Goal: Task Accomplishment & Management: Manage account settings

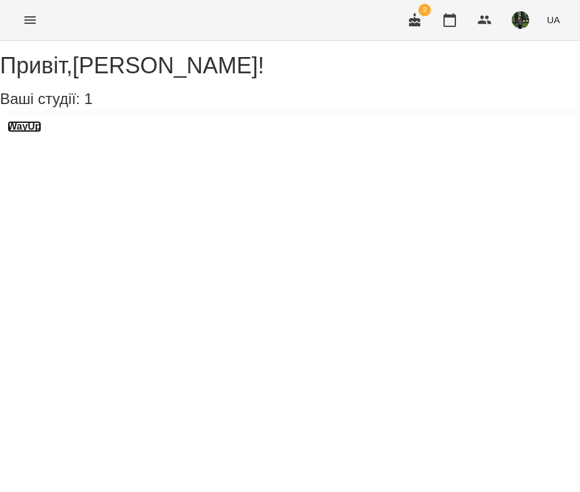
click at [41, 132] on h3 "WayUp" at bounding box center [25, 126] width 34 height 11
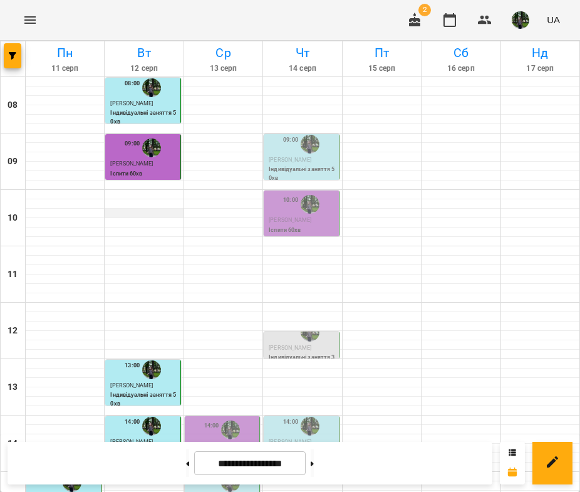
scroll to position [326, 0]
click at [214, 452] on p "Іспити 60хв" at bounding box center [223, 456] width 67 height 9
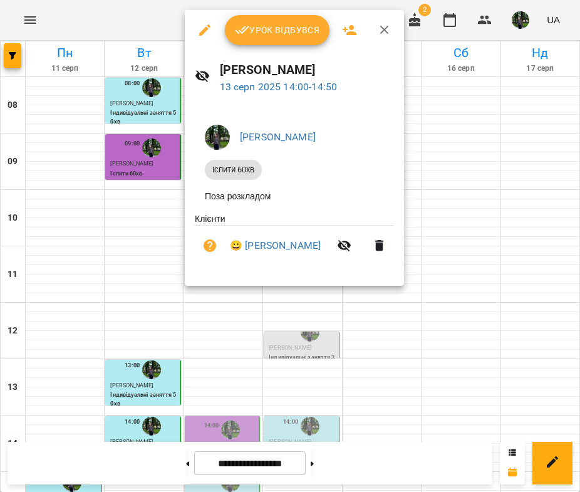
click at [293, 39] on button "Урок відбувся" at bounding box center [277, 30] width 105 height 30
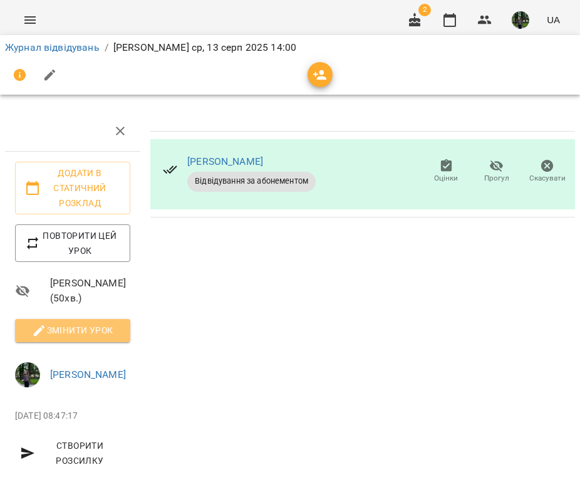
click at [75, 330] on span "Змінити урок" at bounding box center [72, 330] width 95 height 15
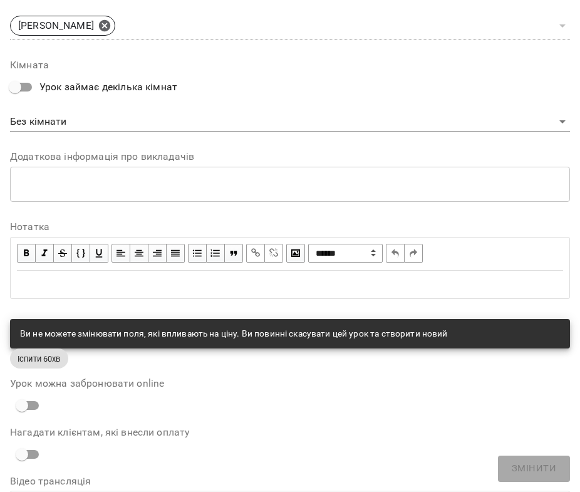
scroll to position [595, 0]
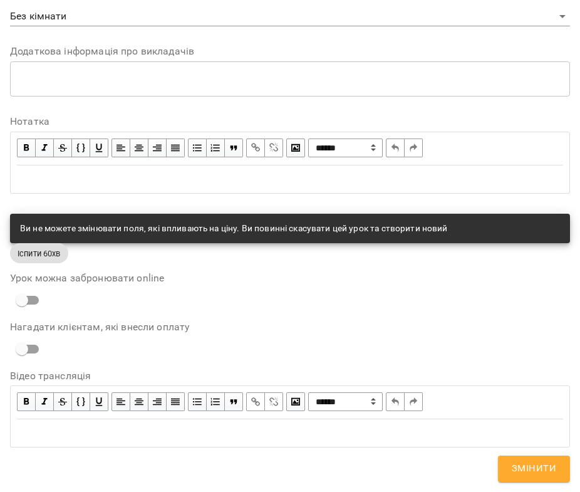
click at [195, 186] on div "Edit text" at bounding box center [290, 179] width 558 height 26
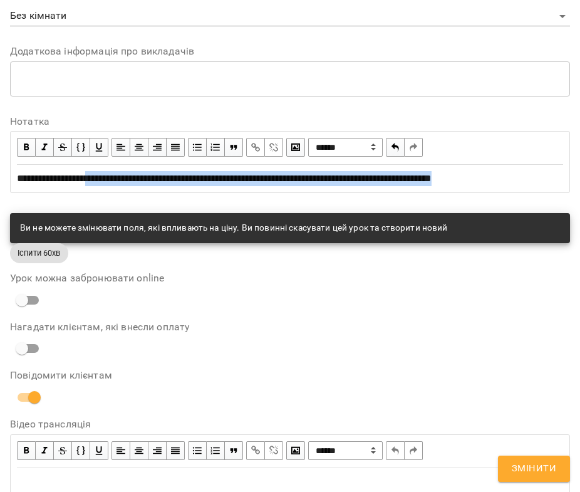
drag, startPoint x: 89, startPoint y: 178, endPoint x: 111, endPoint y: 205, distance: 34.8
click at [111, 192] on div "**********" at bounding box center [290, 178] width 558 height 26
copy span "**********"
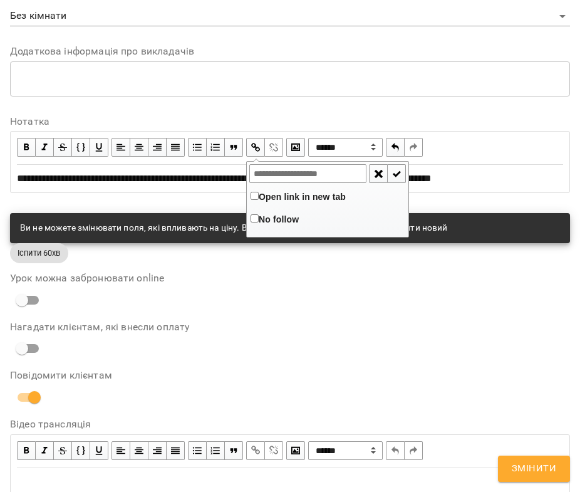
type input "**********"
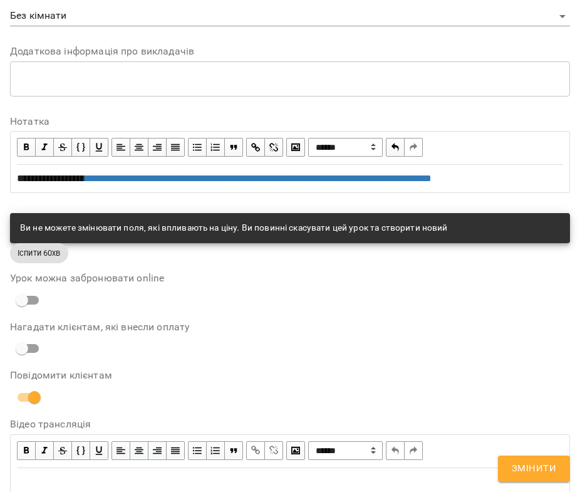
click at [323, 350] on div "Нагадати клієнтам, які внесли оплату" at bounding box center [290, 341] width 560 height 39
click at [508, 474] on button "Змінити" at bounding box center [534, 469] width 72 height 26
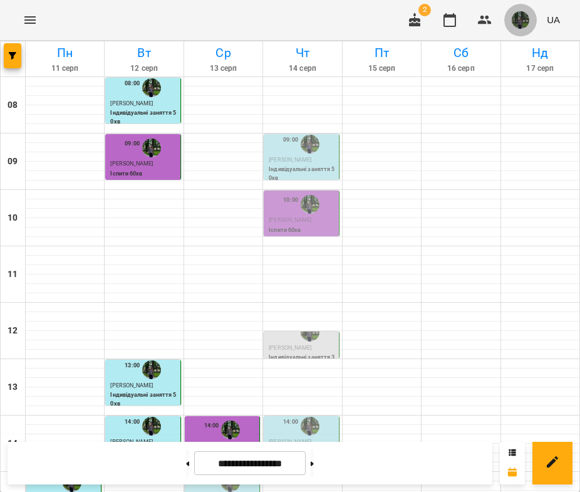
click at [530, 23] on span "button" at bounding box center [521, 20] width 18 height 18
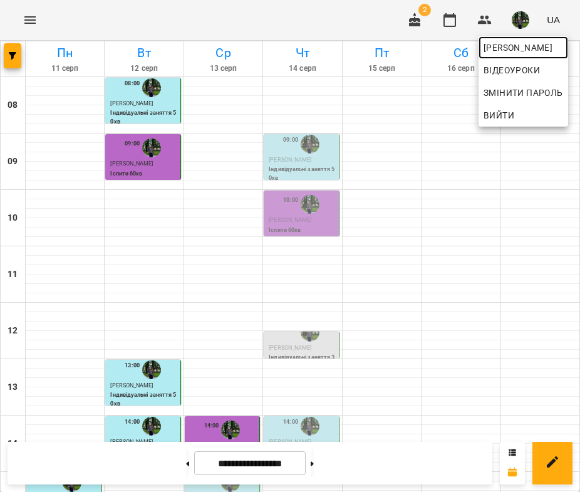
click at [515, 43] on span "[PERSON_NAME]" at bounding box center [524, 47] width 80 height 15
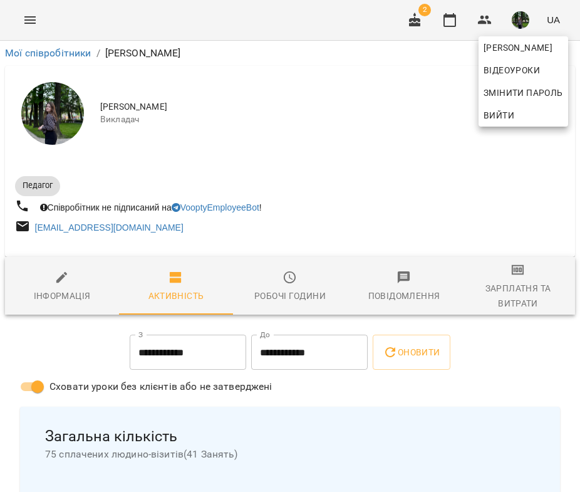
click at [501, 290] on div at bounding box center [290, 246] width 580 height 492
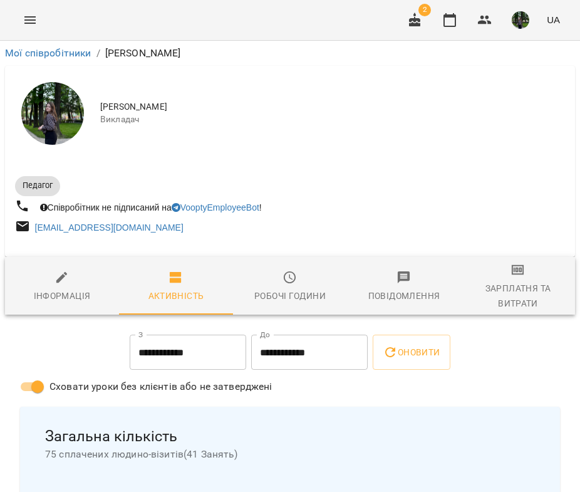
click at [515, 292] on div "Зарплатня та Витрати" at bounding box center [518, 296] width 99 height 30
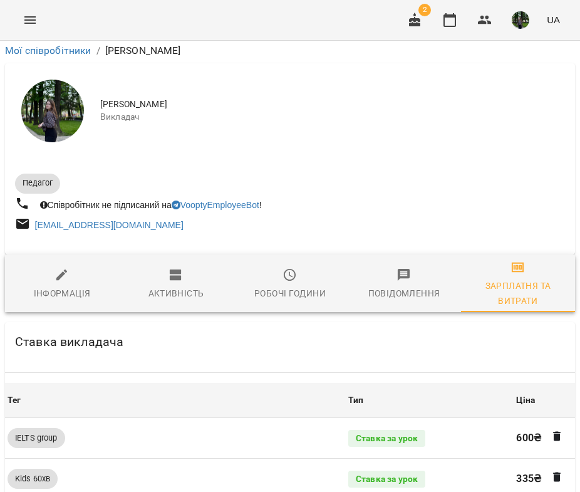
scroll to position [1254, 0]
